Goal: Find specific page/section: Find specific page/section

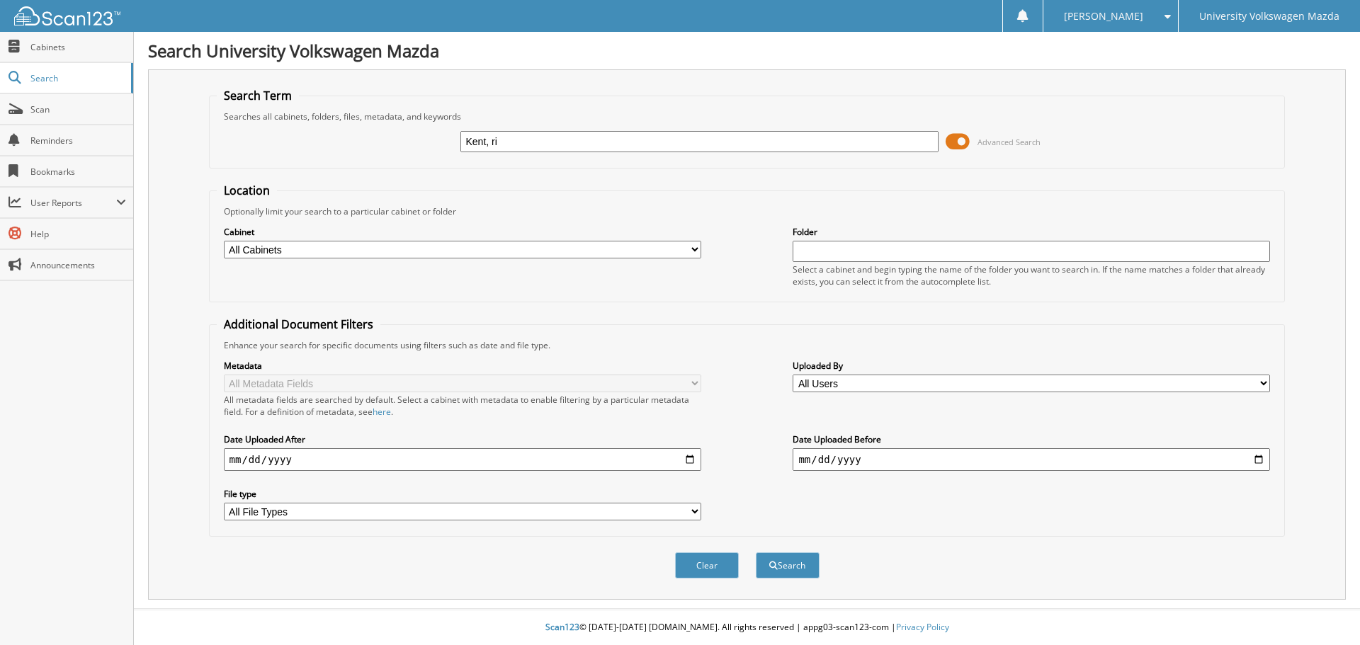
type input "Kent, ri"
click at [756, 553] on button "Search" at bounding box center [788, 566] width 64 height 26
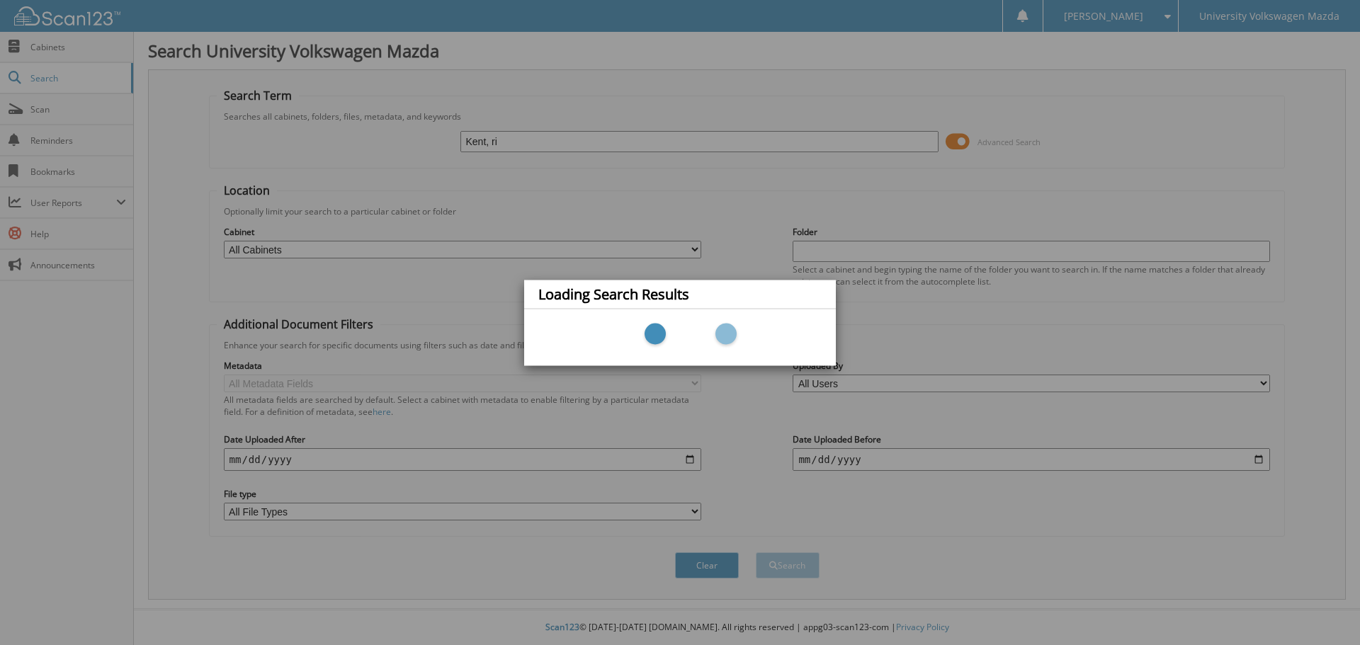
click at [723, 333] on div at bounding box center [679, 337] width 283 height 43
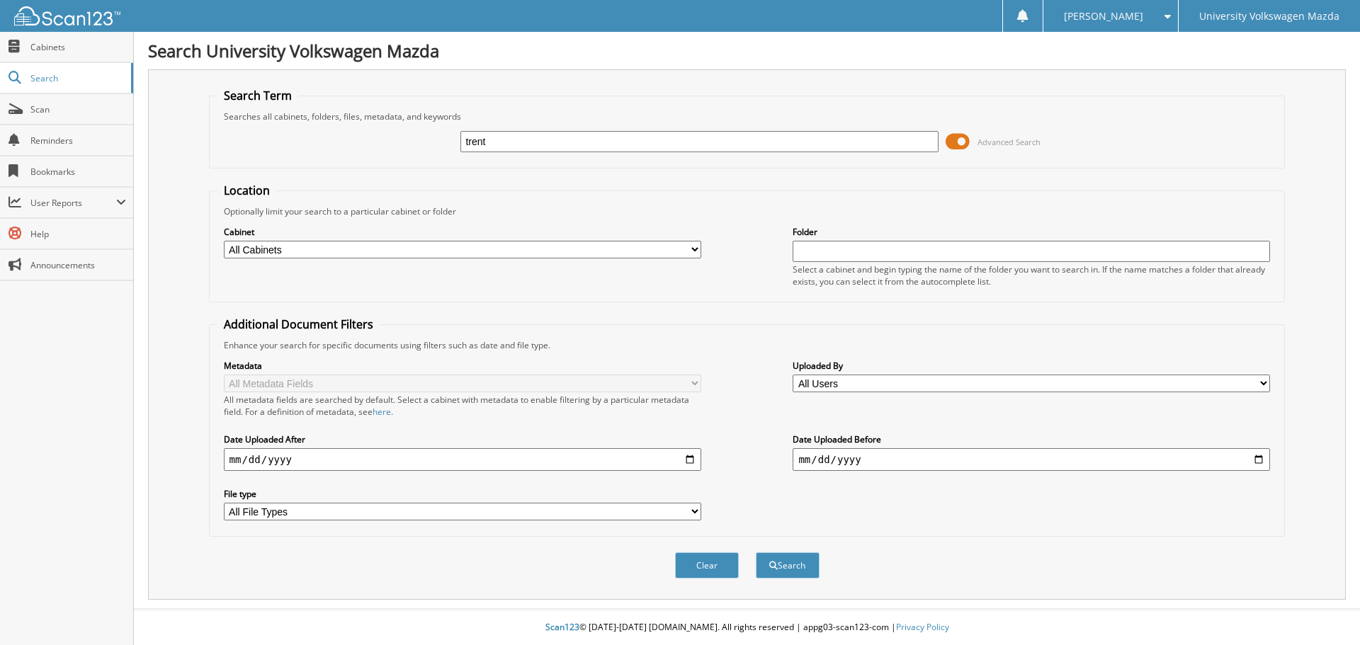
type input "trent"
click at [756, 553] on button "Search" at bounding box center [788, 566] width 64 height 26
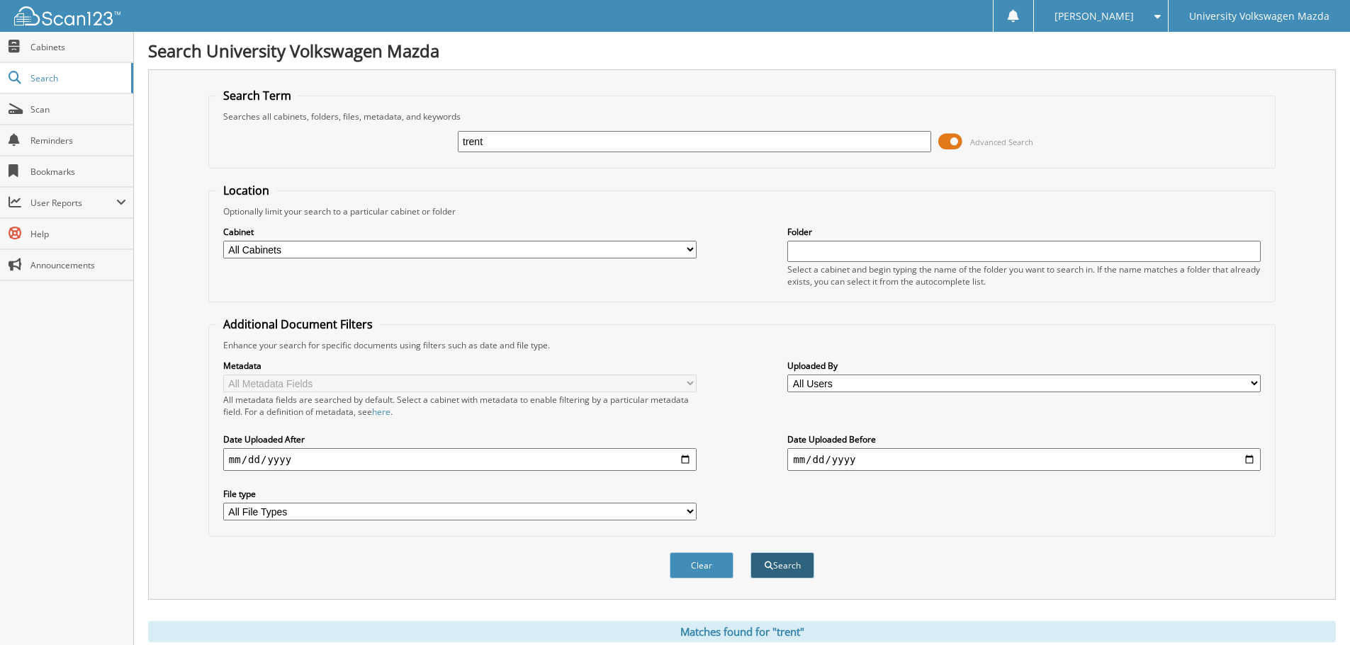
click at [784, 557] on button "Search" at bounding box center [782, 566] width 64 height 26
drag, startPoint x: 346, startPoint y: 261, endPoint x: 344, endPoint y: 252, distance: 9.5
click at [345, 260] on div "Cabinet All Cabinets ACCOUNTS RECEIVABLE JM&A Parts Invoices Service RO Vehicle…" at bounding box center [741, 255] width 1051 height 77
click at [343, 250] on select "All Cabinets ACCOUNTS RECEIVABLE JM&A Parts Invoices Service RO Vehicle Invoice…" at bounding box center [459, 250] width 473 height 18
select select "4946"
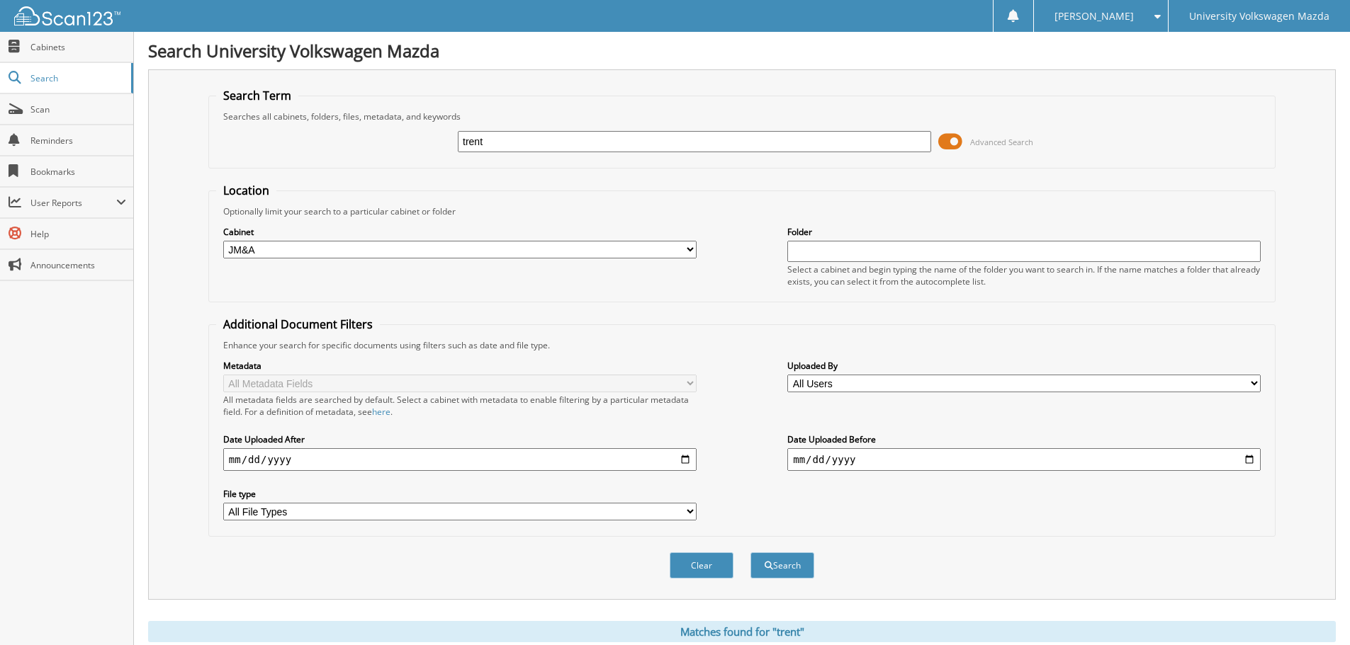
click at [223, 241] on select "All Cabinets ACCOUNTS RECEIVABLE JM&A Parts Invoices Service RO Vehicle Invoice…" at bounding box center [459, 250] width 473 height 18
click at [782, 558] on button "Search" at bounding box center [782, 566] width 64 height 26
click at [529, 142] on input "trent" at bounding box center [694, 141] width 473 height 21
type input "trent, est"
click at [750, 553] on button "Search" at bounding box center [782, 566] width 64 height 26
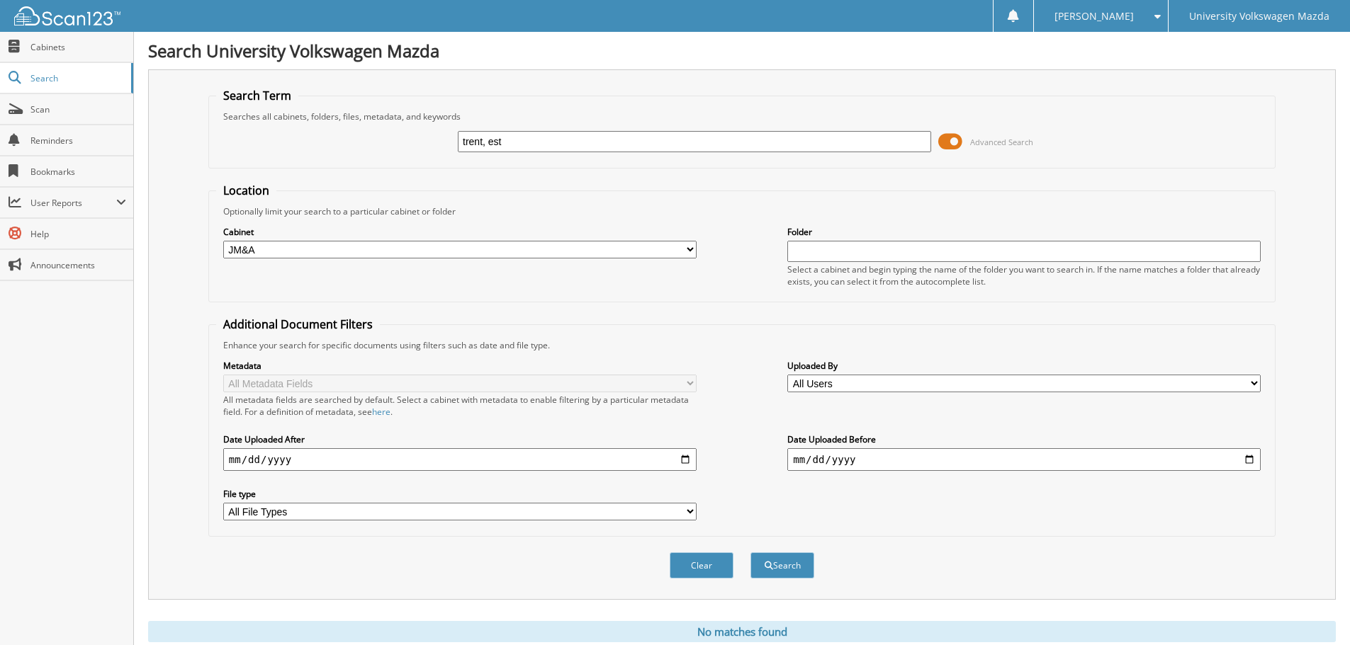
click at [567, 141] on input "trent, est" at bounding box center [694, 141] width 473 height 21
type input "trent, rich"
click at [750, 553] on button "Search" at bounding box center [782, 566] width 64 height 26
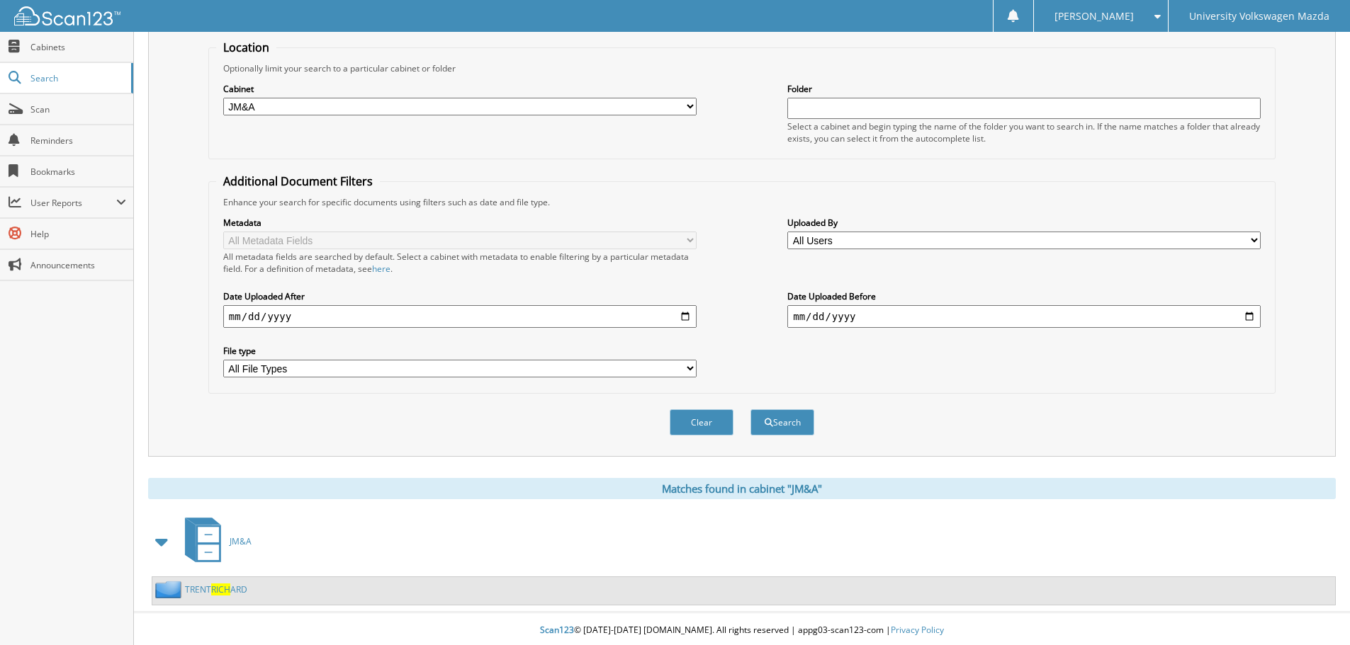
scroll to position [147, 0]
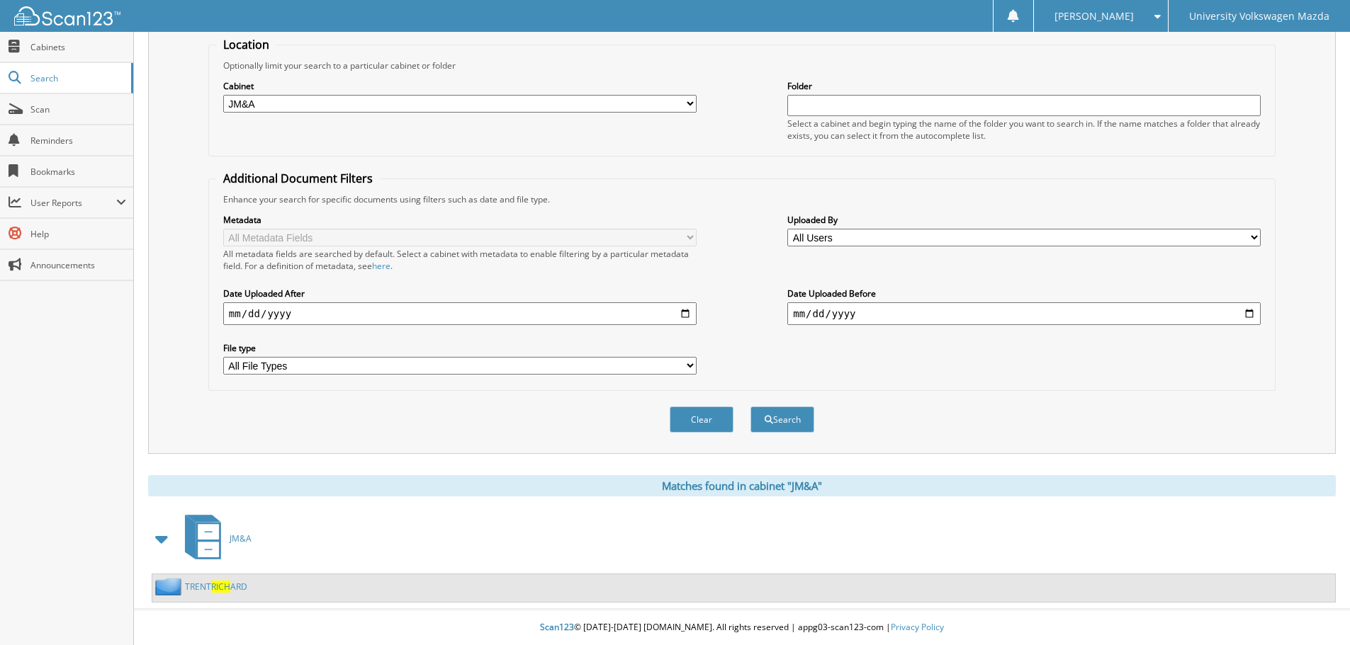
click at [220, 586] on span "RICH" at bounding box center [220, 587] width 19 height 12
